Goal: Obtain resource: Download file/media

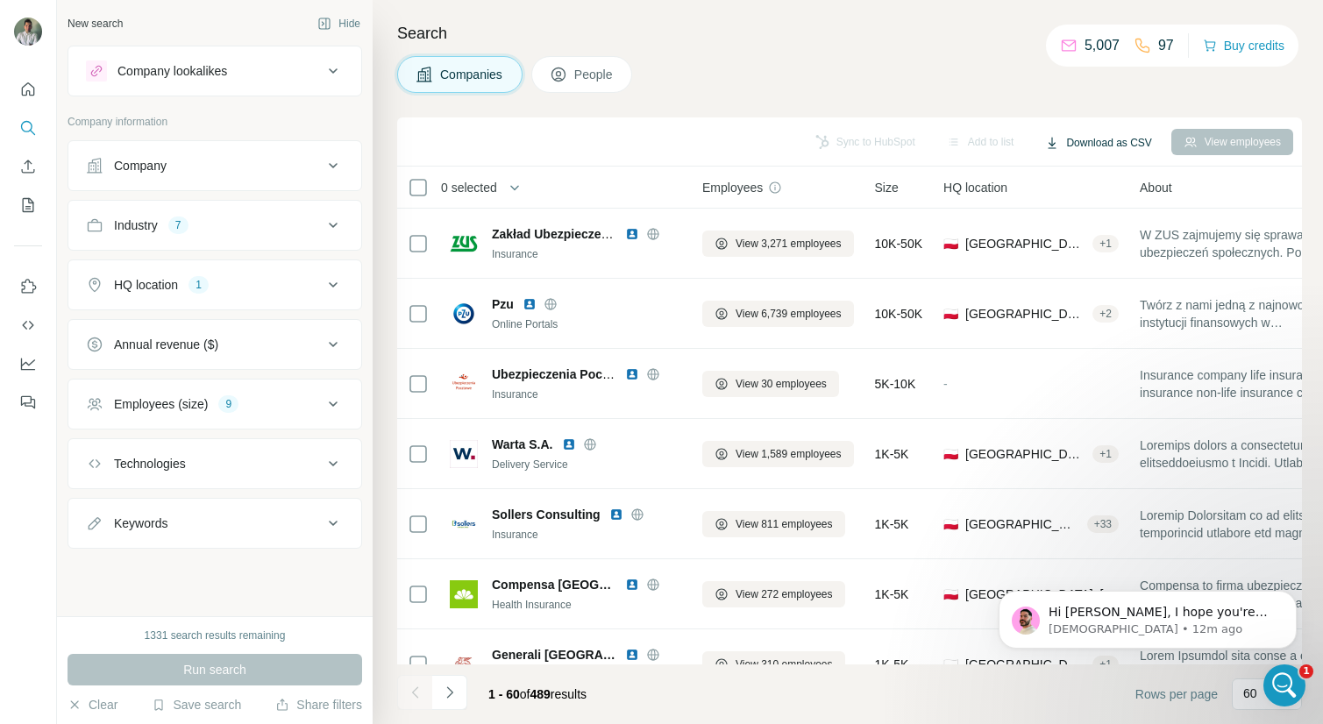
scroll to position [4064, 0]
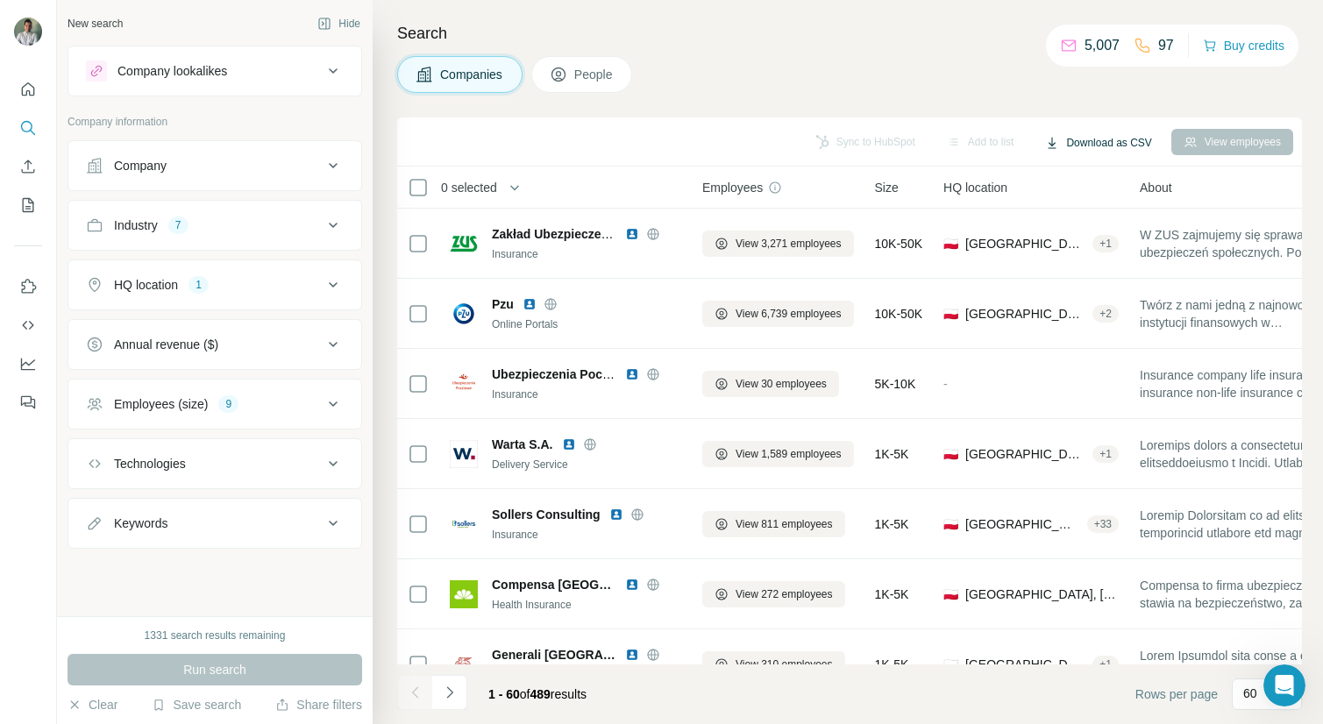
click at [1117, 143] on button "Download as CSV" at bounding box center [1098, 143] width 131 height 26
click at [1006, 57] on div "Companies People" at bounding box center [849, 74] width 905 height 37
click at [513, 193] on icon "button" at bounding box center [515, 188] width 18 height 18
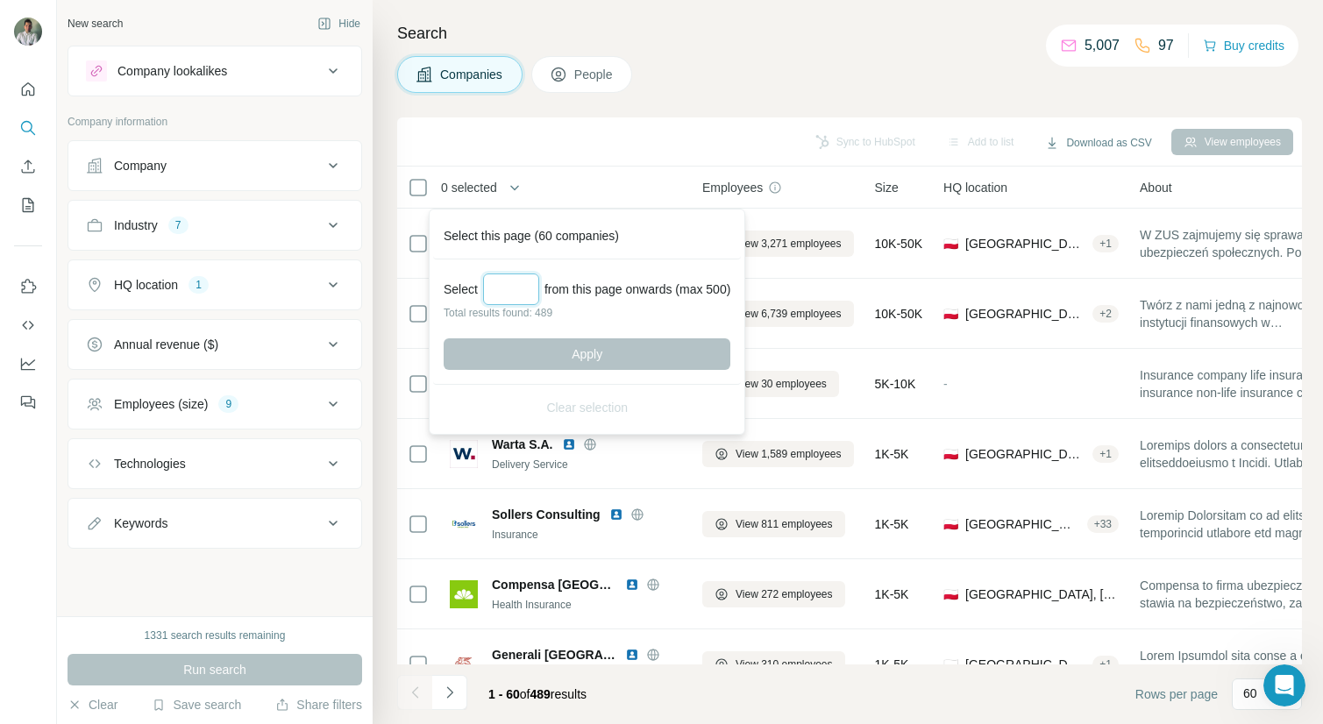
click at [514, 292] on input "Select a number (up to 500)" at bounding box center [511, 289] width 56 height 32
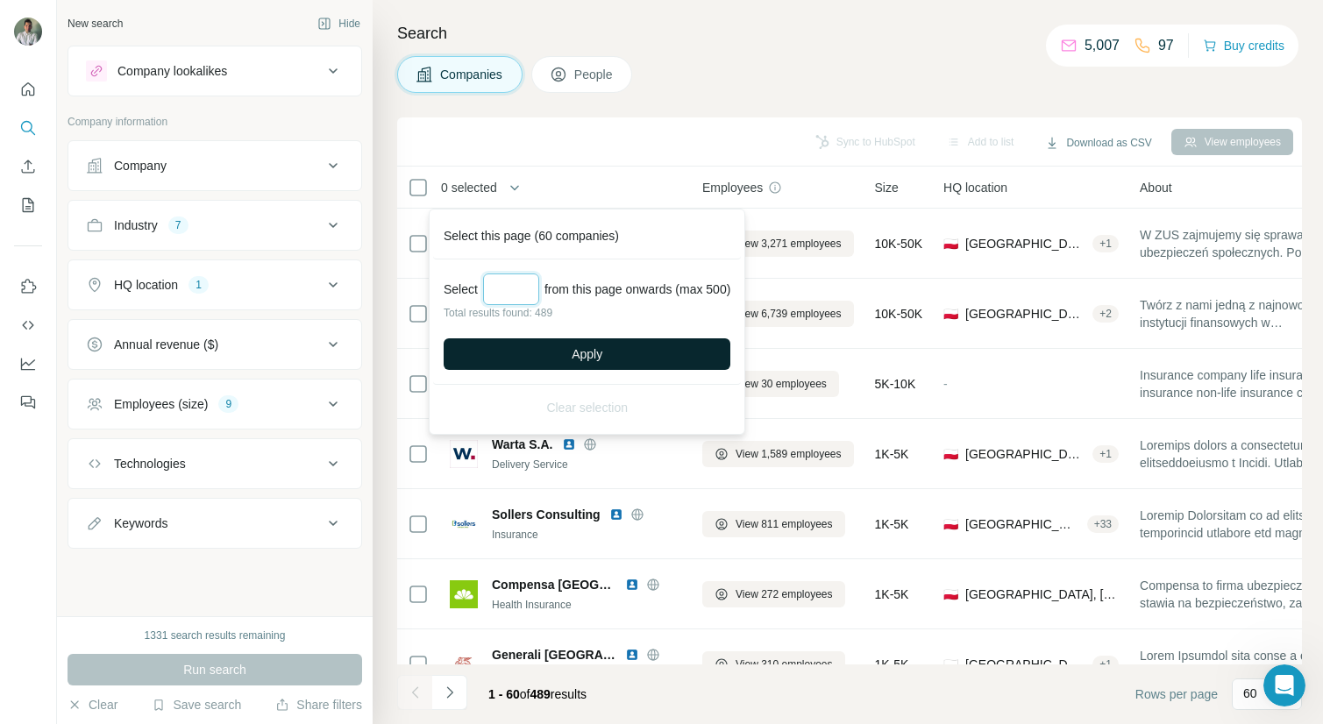
type input "***"
click at [560, 356] on button "Apply" at bounding box center [587, 354] width 287 height 32
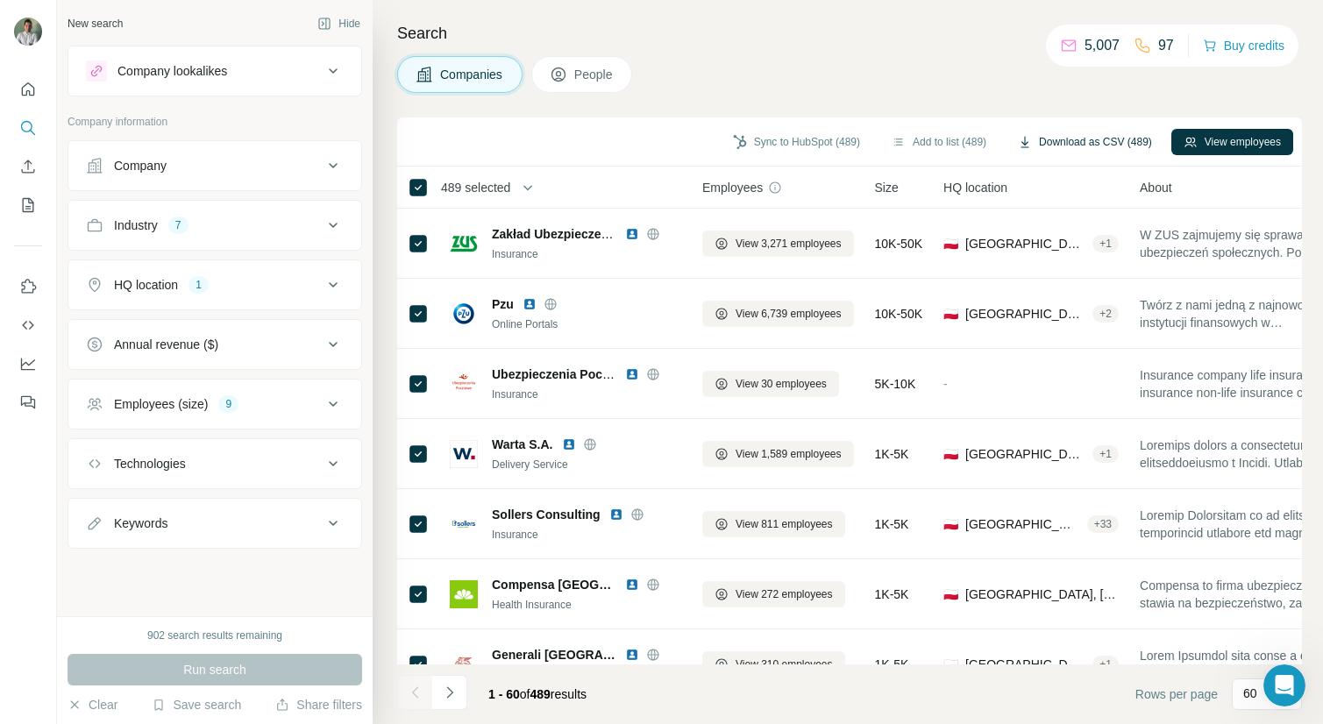
click at [1136, 139] on button "Download as CSV (489)" at bounding box center [1084, 142] width 159 height 26
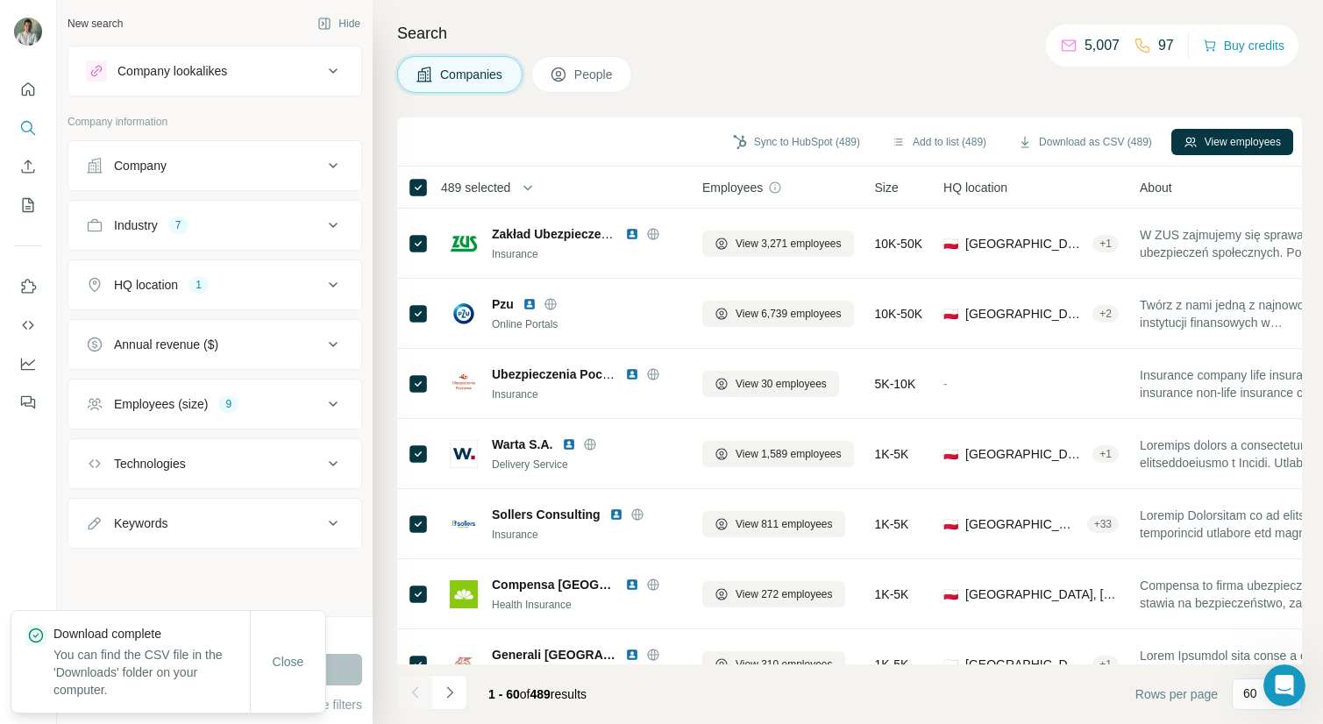
click at [829, 80] on div "Companies People" at bounding box center [849, 74] width 905 height 37
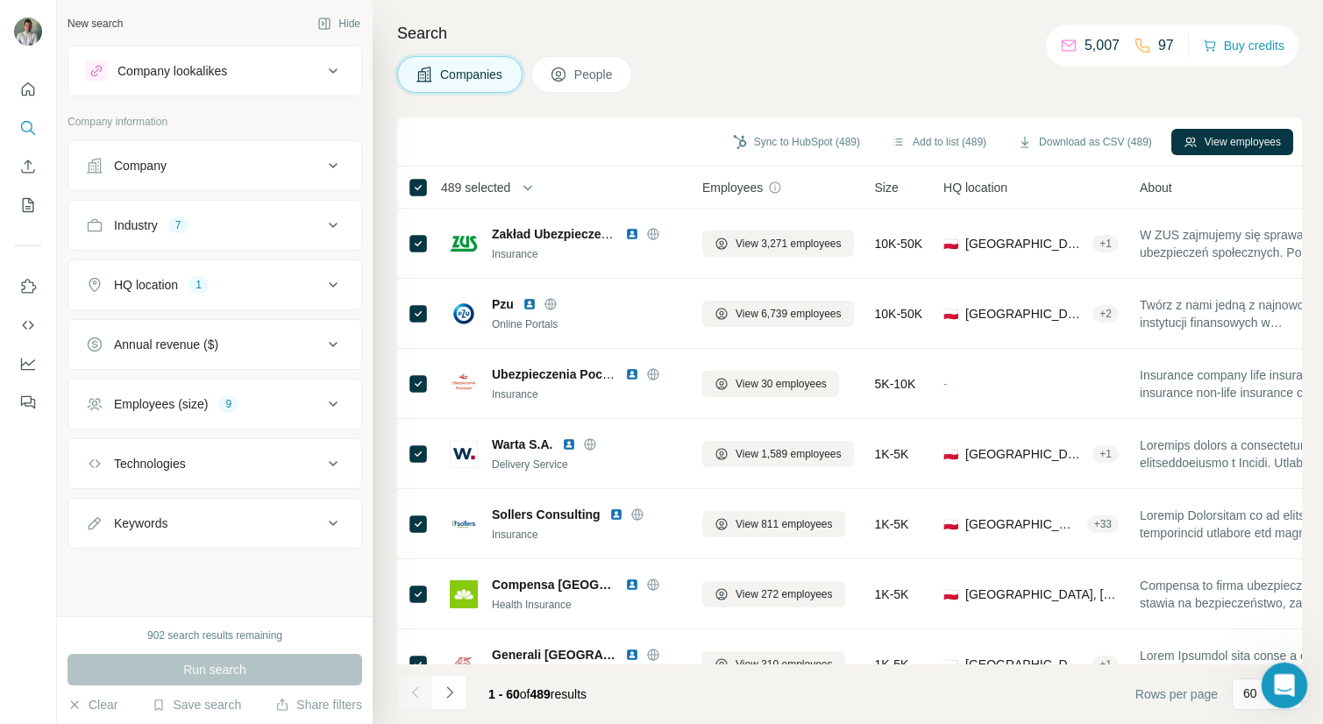
click at [1289, 685] on icon "Open Intercom Messenger" at bounding box center [1281, 683] width 29 height 29
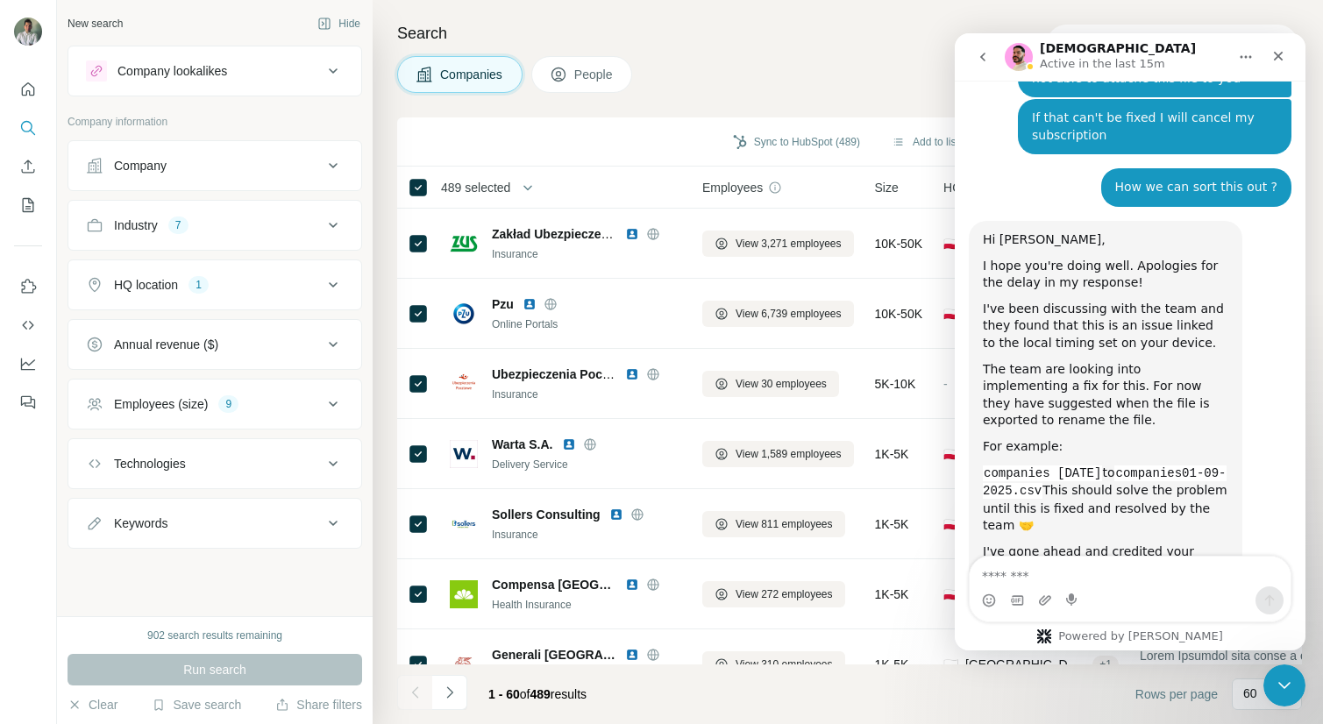
click at [1036, 583] on textarea "Message…" at bounding box center [1129, 572] width 321 height 30
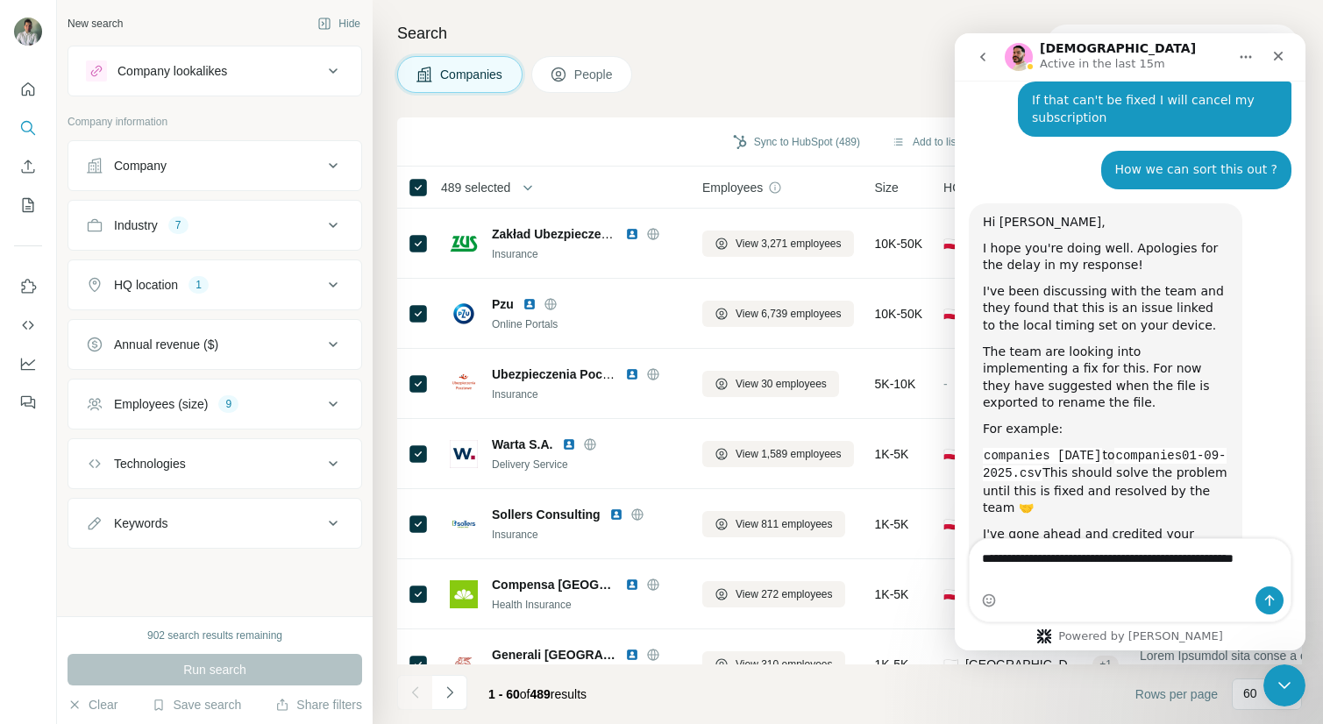
type textarea "**********"
click at [1264, 599] on icon "Send a message…" at bounding box center [1269, 600] width 14 height 14
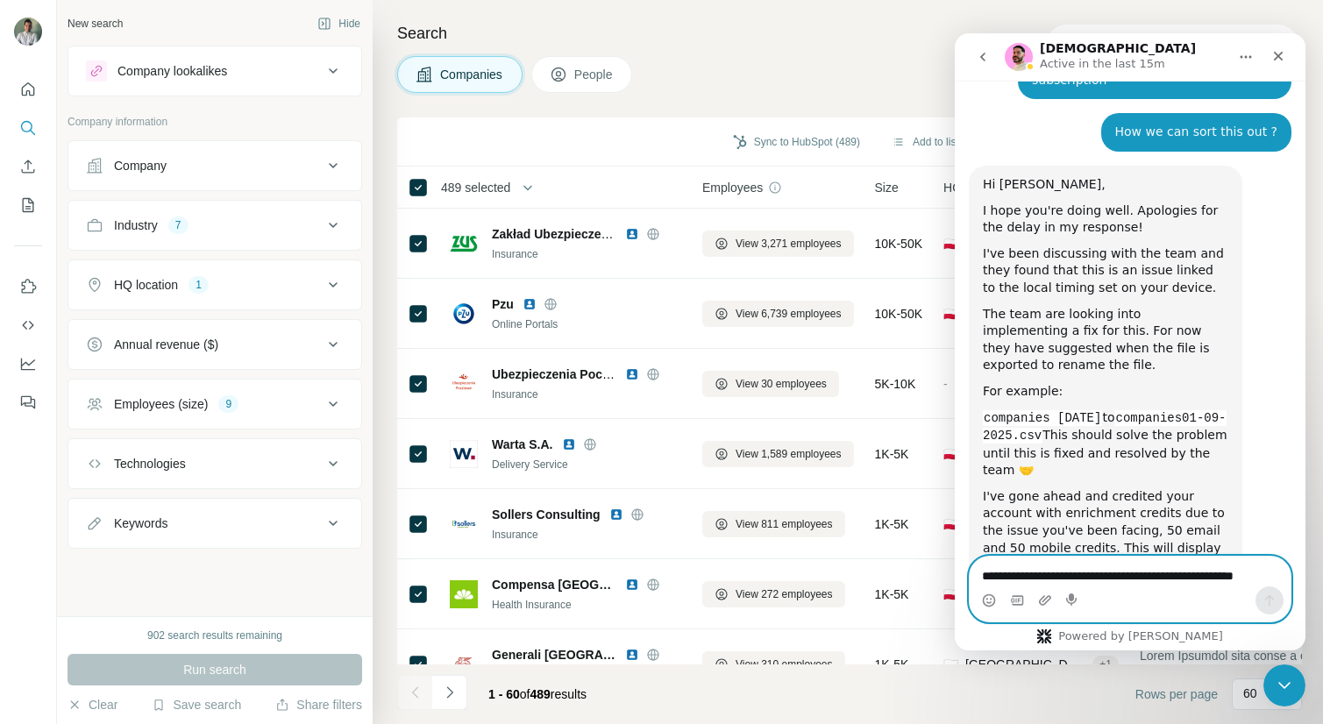
scroll to position [4133, 0]
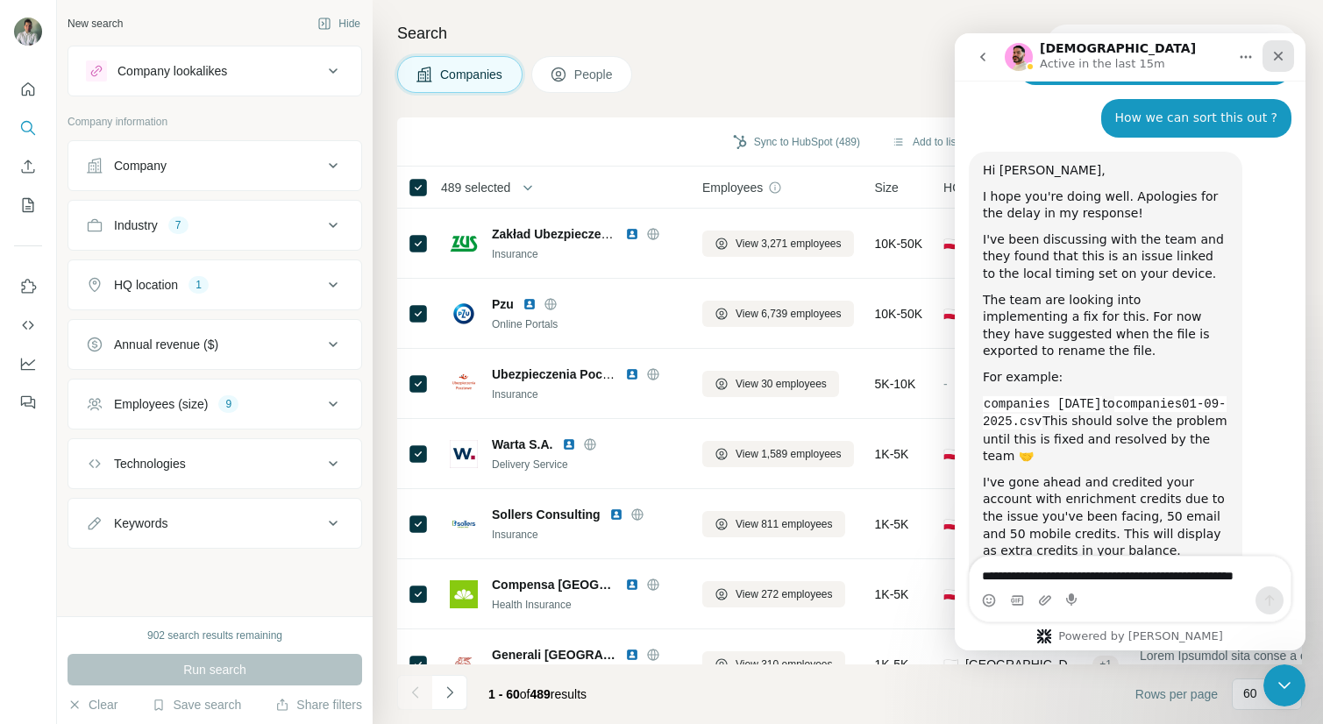
click at [1275, 54] on icon "Close" at bounding box center [1278, 56] width 14 height 14
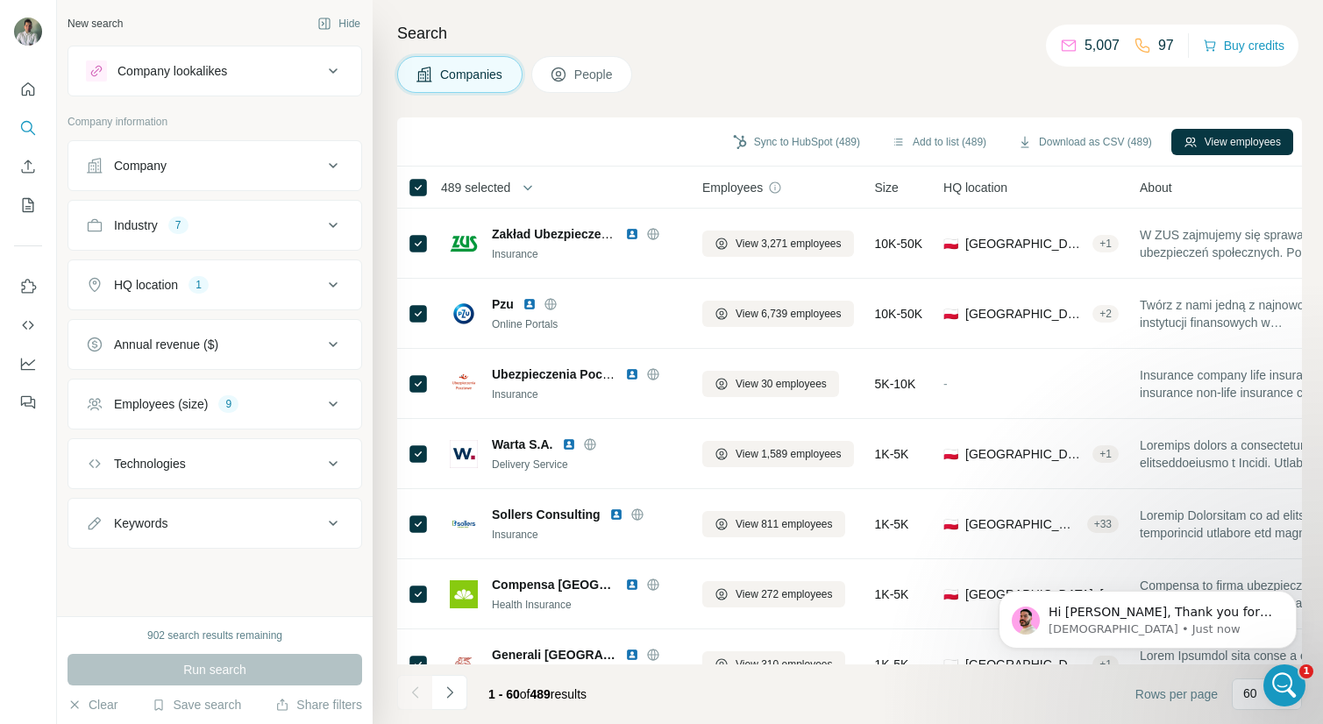
scroll to position [4314, 0]
